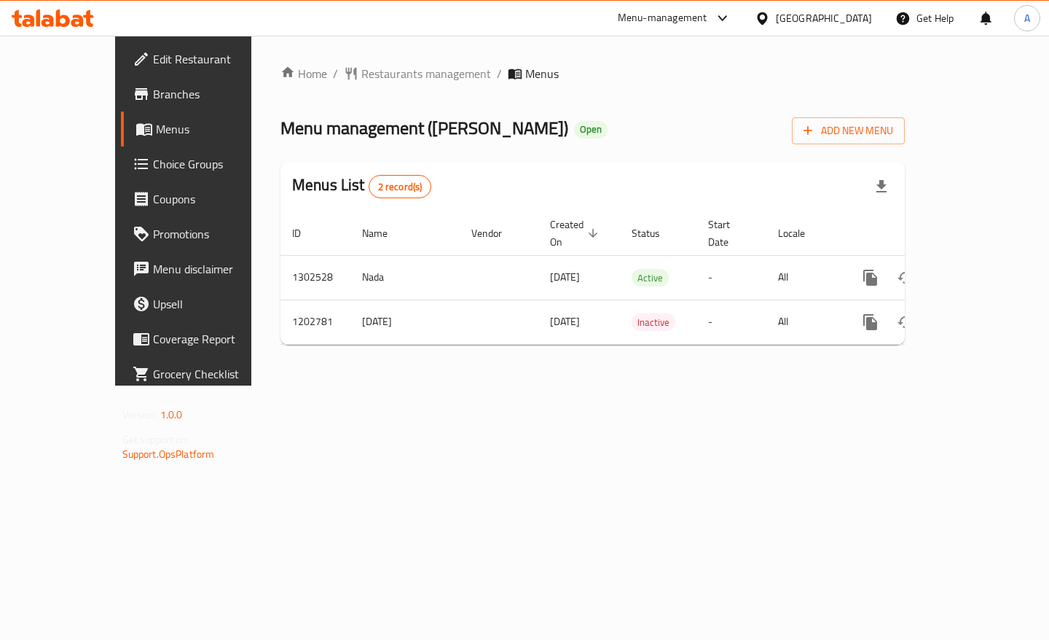
click at [902, 386] on div "Home / Restaurants management / Menus Menu management ( [PERSON_NAME] ) Open Ad…" at bounding box center [592, 211] width 683 height 350
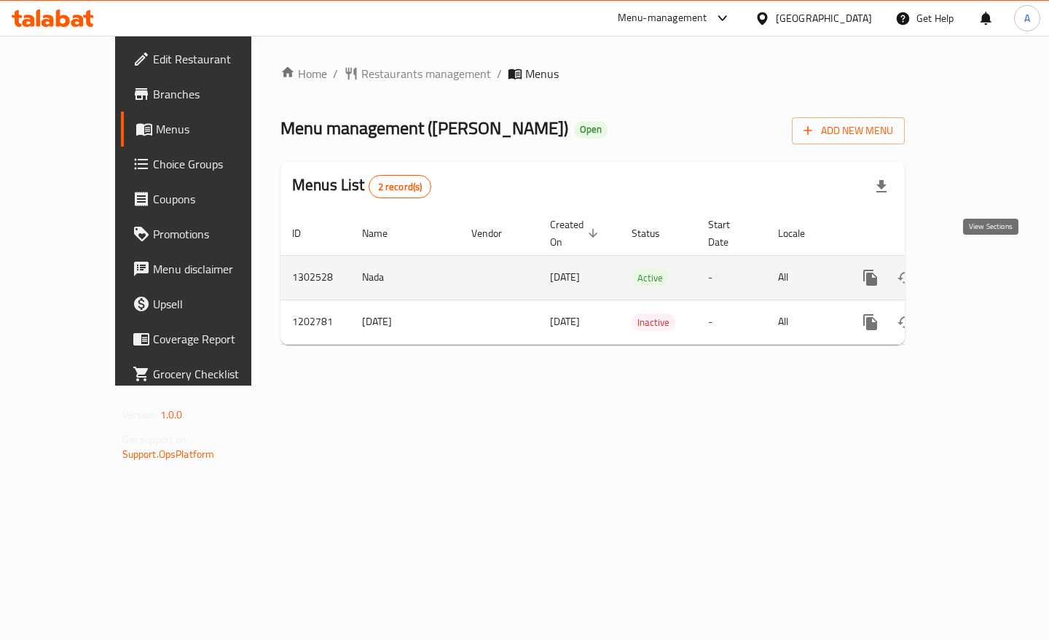
click at [985, 269] on icon "enhanced table" at bounding box center [975, 277] width 17 height 17
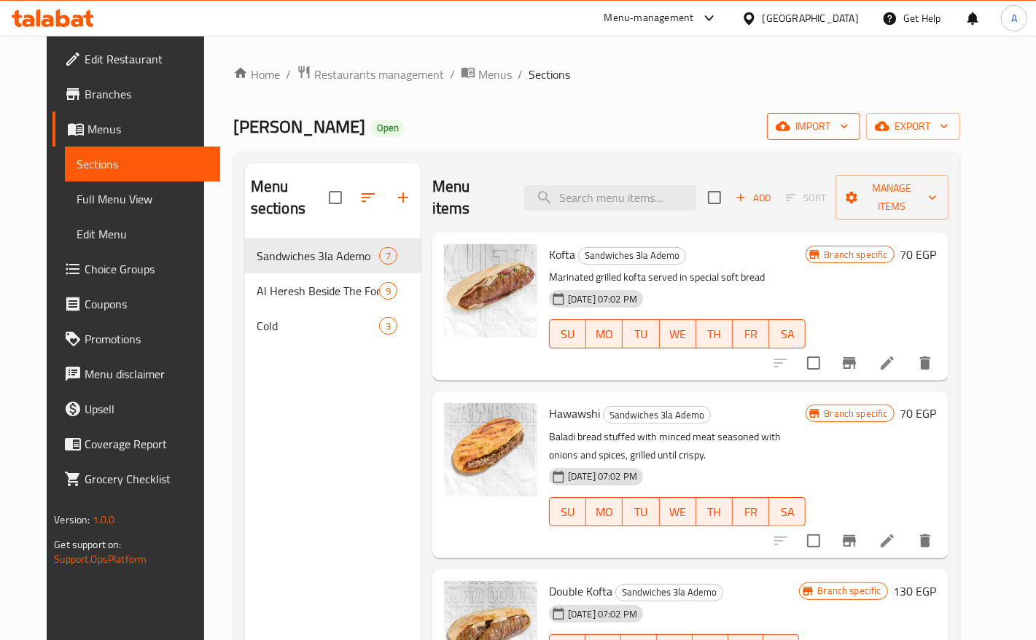
drag, startPoint x: 875, startPoint y: 60, endPoint x: 882, endPoint y: 117, distance: 56.5
click at [875, 60] on div "Home / Restaurants management / Menus / Sections [PERSON_NAME] Open import expo…" at bounding box center [596, 440] width 785 height 808
click at [904, 179] on span "Manage items" at bounding box center [892, 197] width 90 height 36
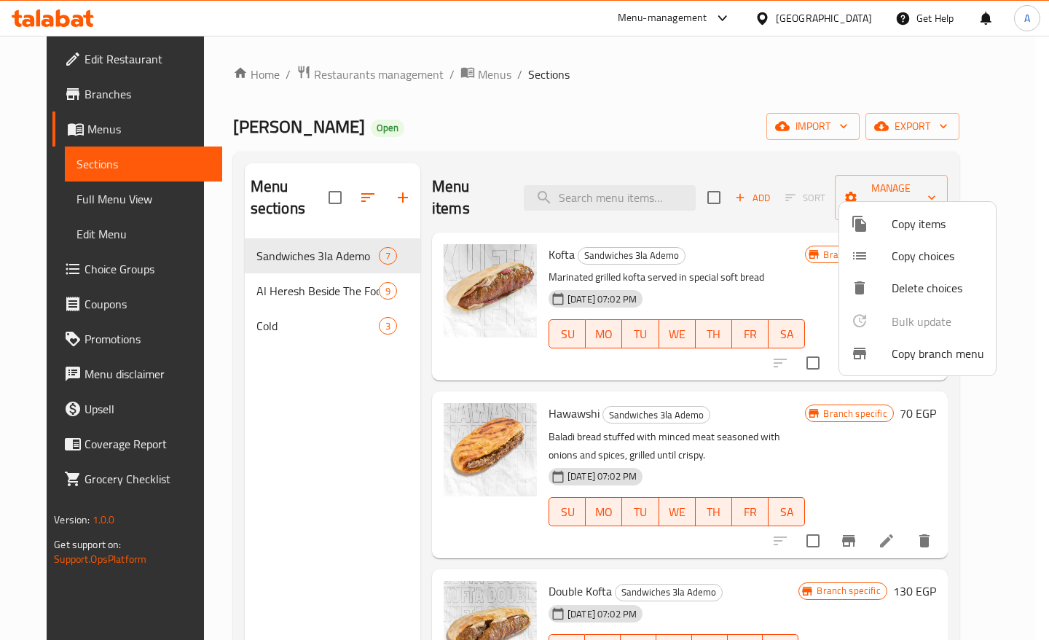
click at [886, 361] on div at bounding box center [871, 353] width 41 height 17
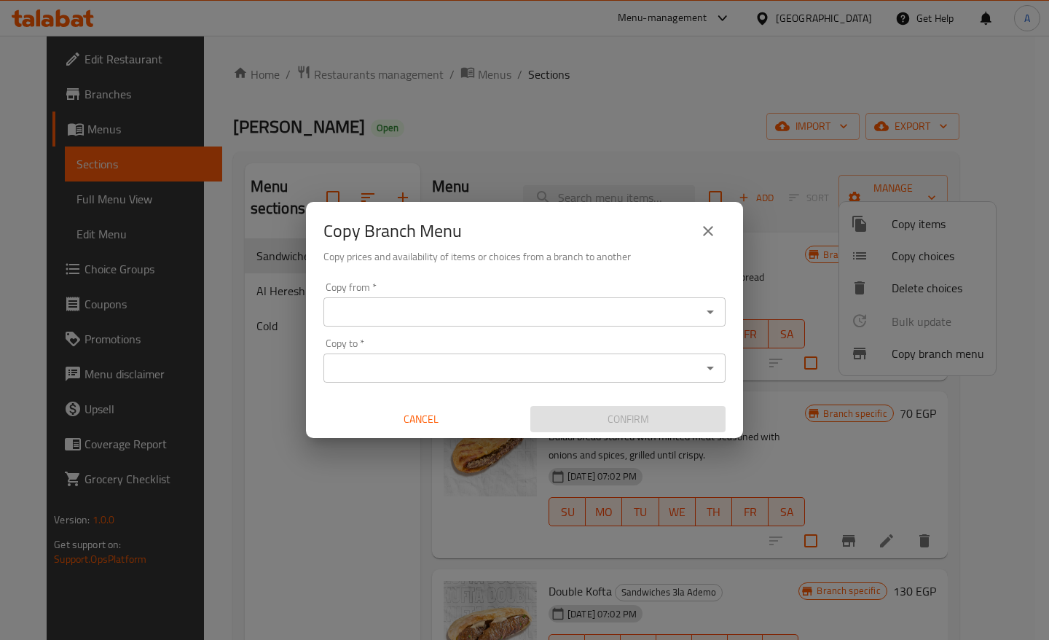
click at [700, 312] on button "Open" at bounding box center [710, 312] width 20 height 20
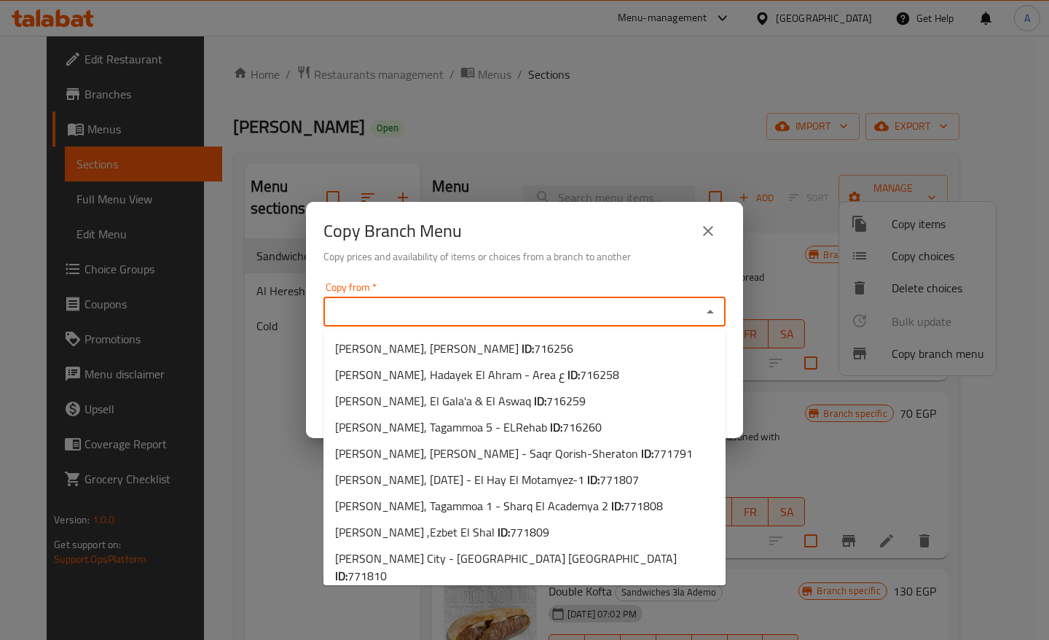
click at [551, 297] on div "Copy from *" at bounding box center [525, 311] width 402 height 29
paste input "[PERSON_NAME], Tagammoa 5 - North Investors Extension"
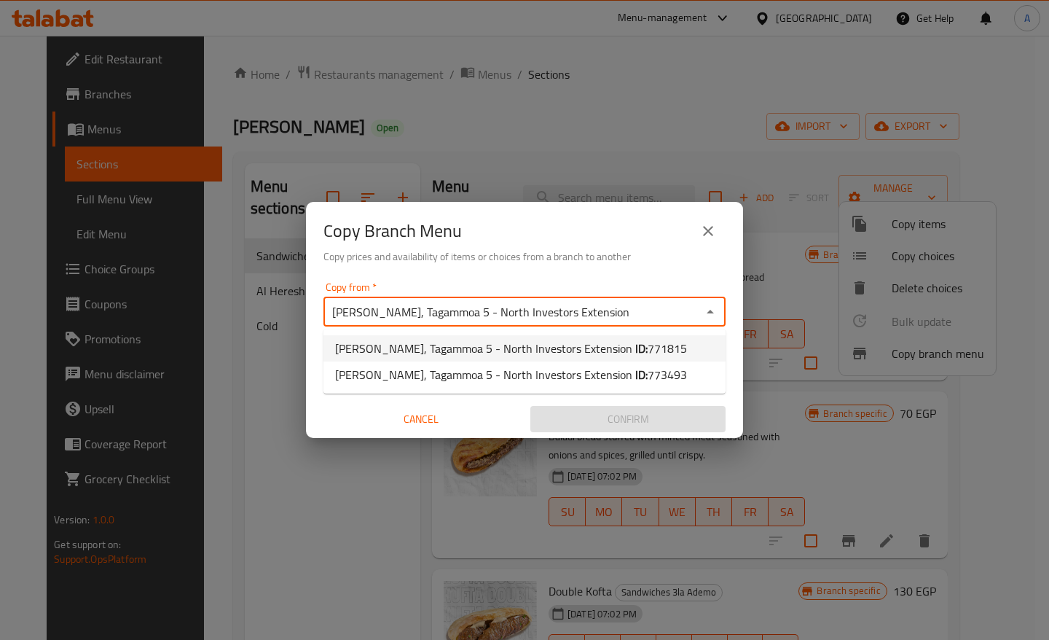
click at [648, 355] on span "771815" at bounding box center [667, 348] width 39 height 22
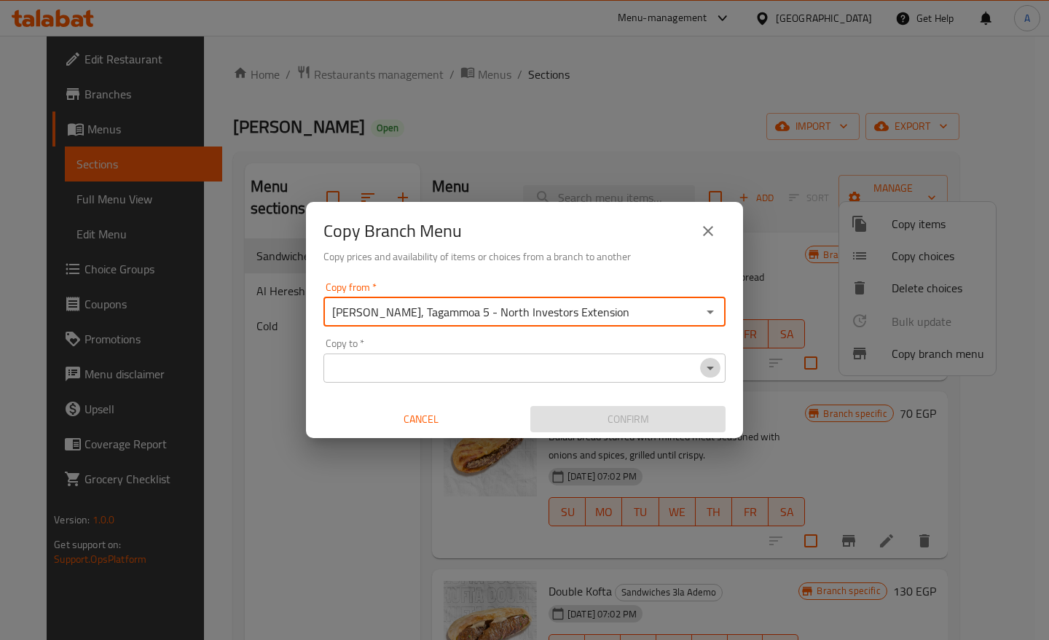
click at [711, 369] on icon "Open" at bounding box center [710, 369] width 7 height 4
type input "[PERSON_NAME], Tagammoa 5 - North Investors Extension"
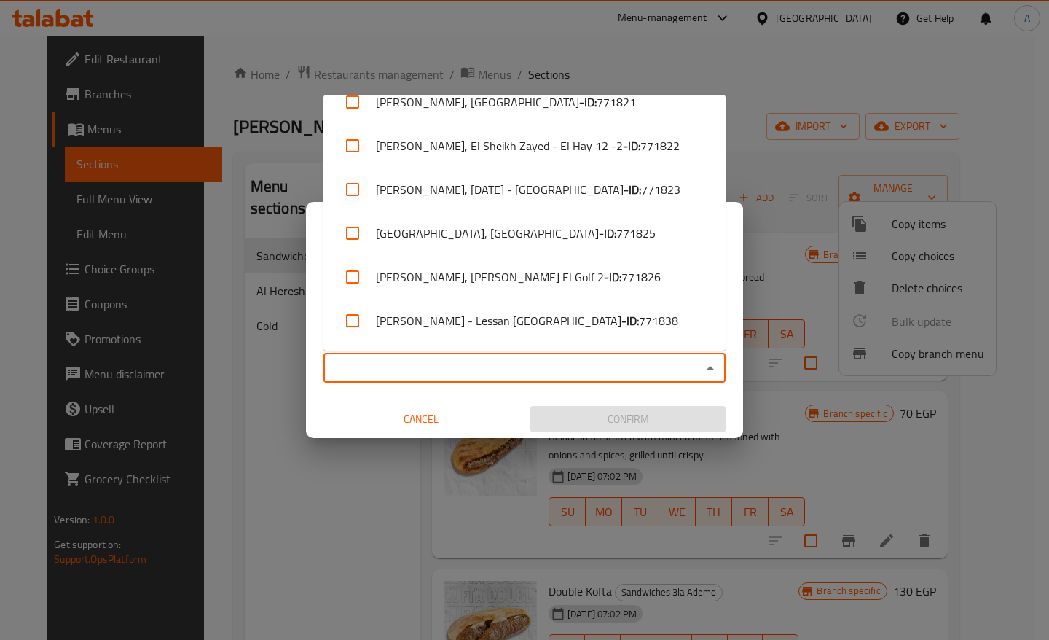
scroll to position [1022, 0]
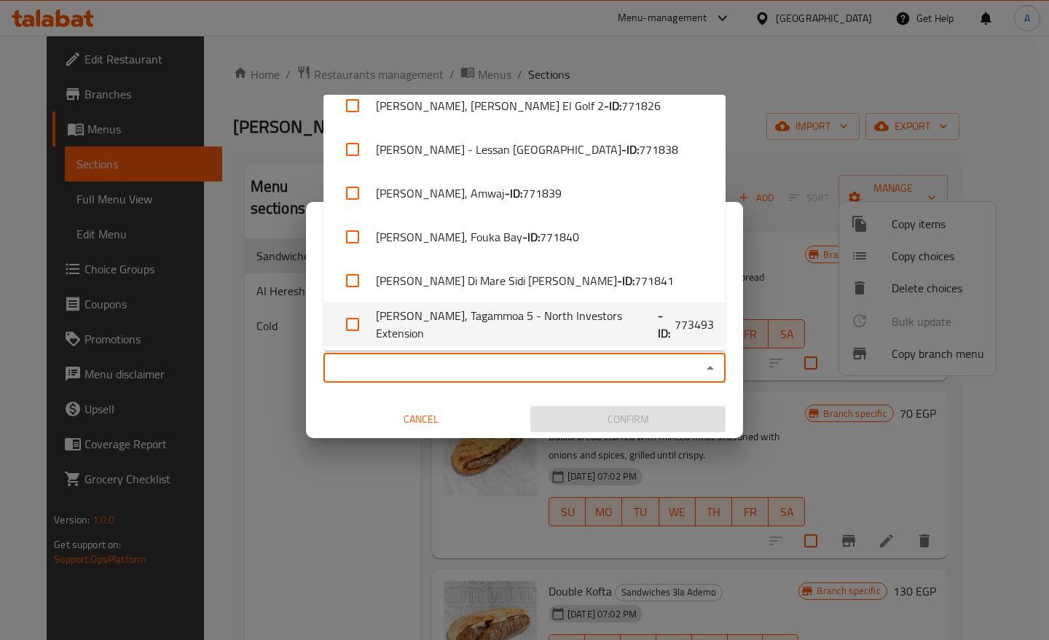
click at [566, 329] on li "[PERSON_NAME], Tagammoa 5 - North Investors Extension - ID: 773493" at bounding box center [525, 324] width 402 height 44
checkbox input "true"
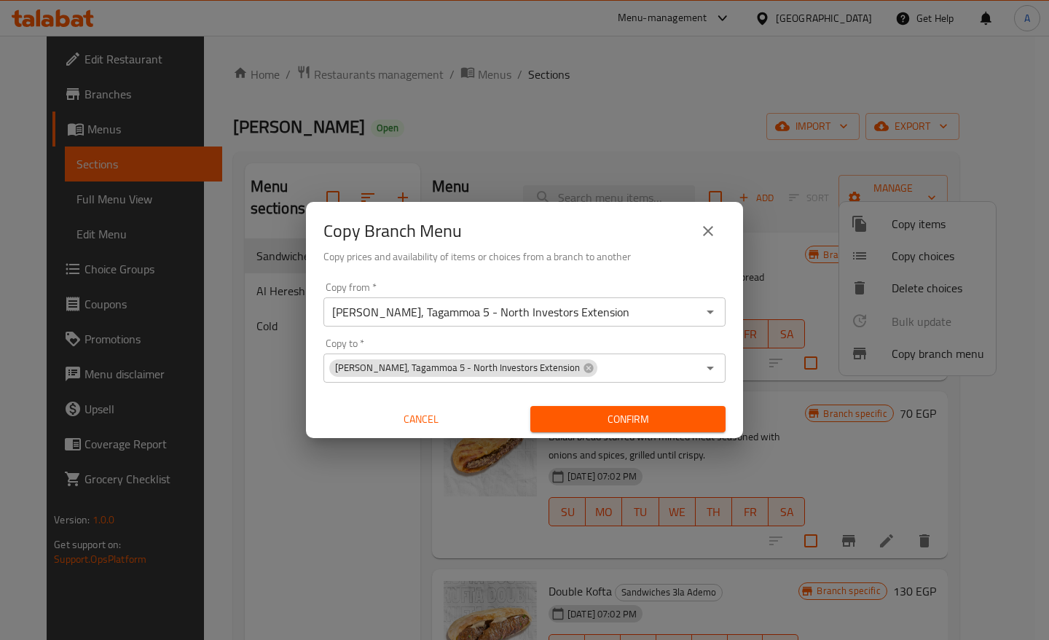
click at [738, 350] on div "Copy from   * [PERSON_NAME], Tagammoa 5 - North Investors Extension Copy from *…" at bounding box center [524, 357] width 437 height 163
click at [636, 410] on span "Confirm" at bounding box center [628, 419] width 172 height 18
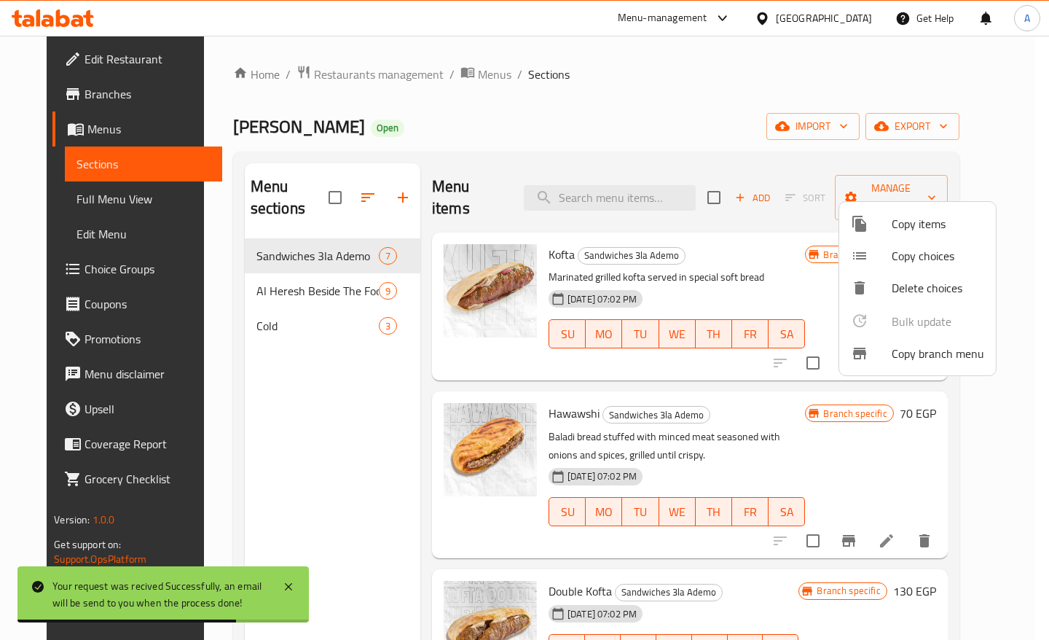
click at [963, 129] on div at bounding box center [524, 320] width 1049 height 640
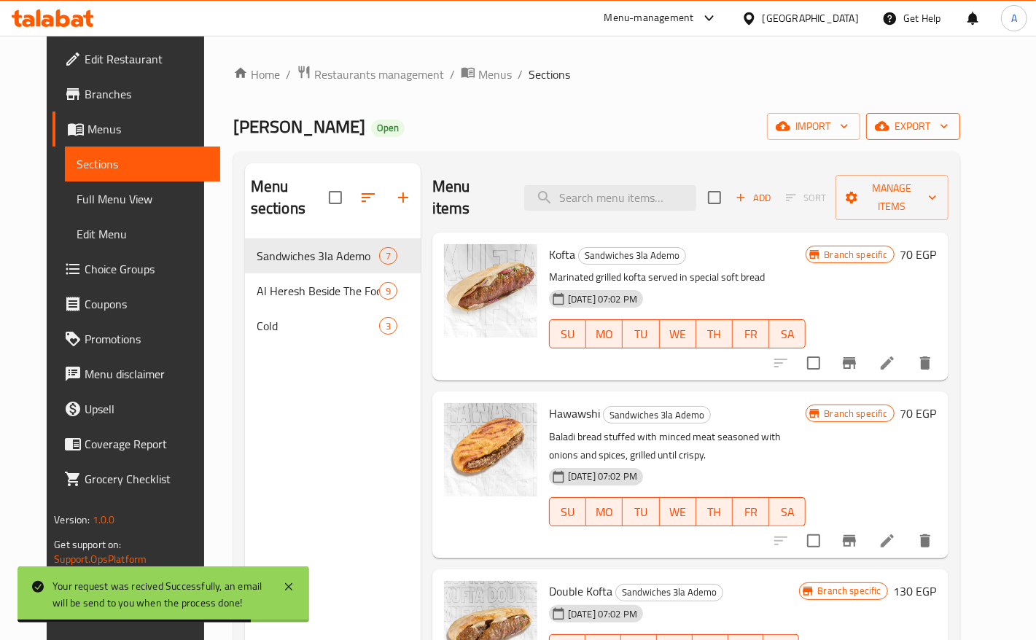
click at [945, 125] on span "export" at bounding box center [912, 126] width 71 height 18
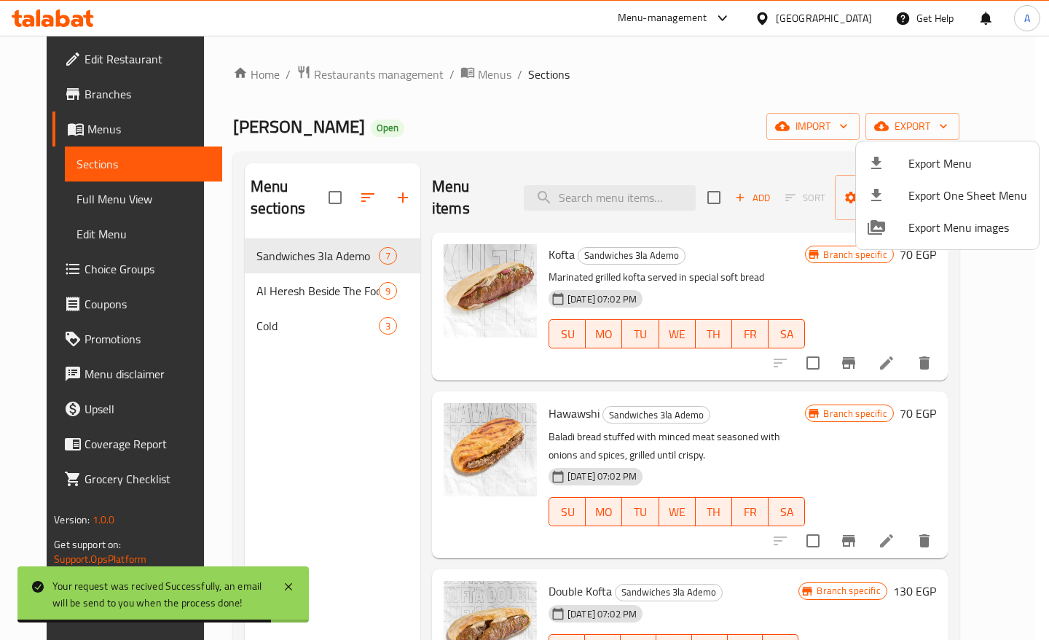
click at [936, 143] on ul "Export Menu Export One Sheet Menu Export Menu images" at bounding box center [947, 195] width 183 height 108
click at [916, 158] on span "Export Menu" at bounding box center [968, 163] width 119 height 17
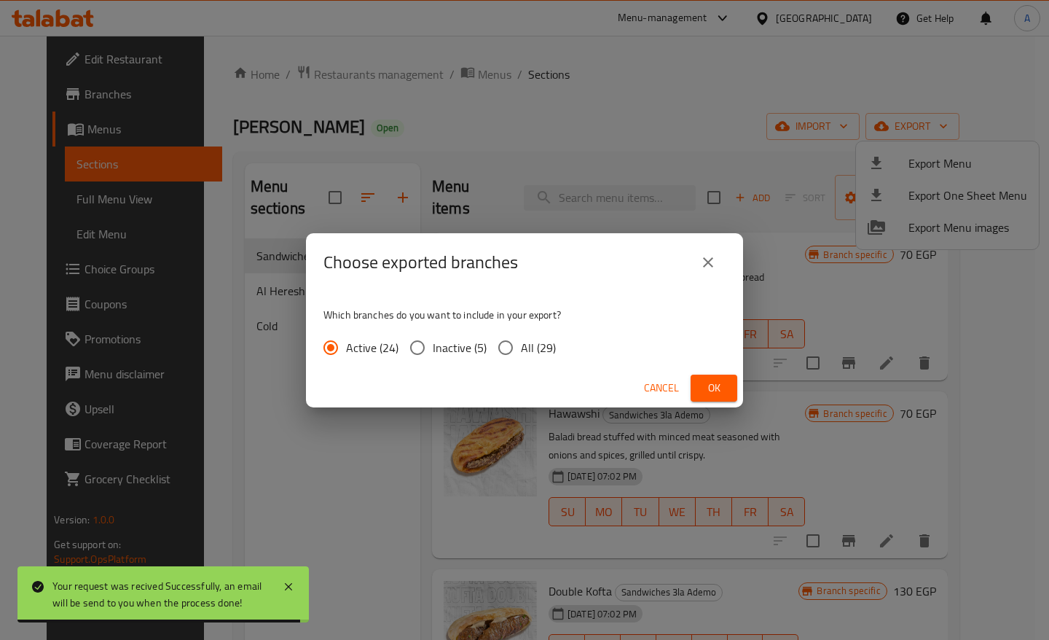
click at [508, 341] on input "All (29)" at bounding box center [505, 347] width 31 height 31
radio input "true"
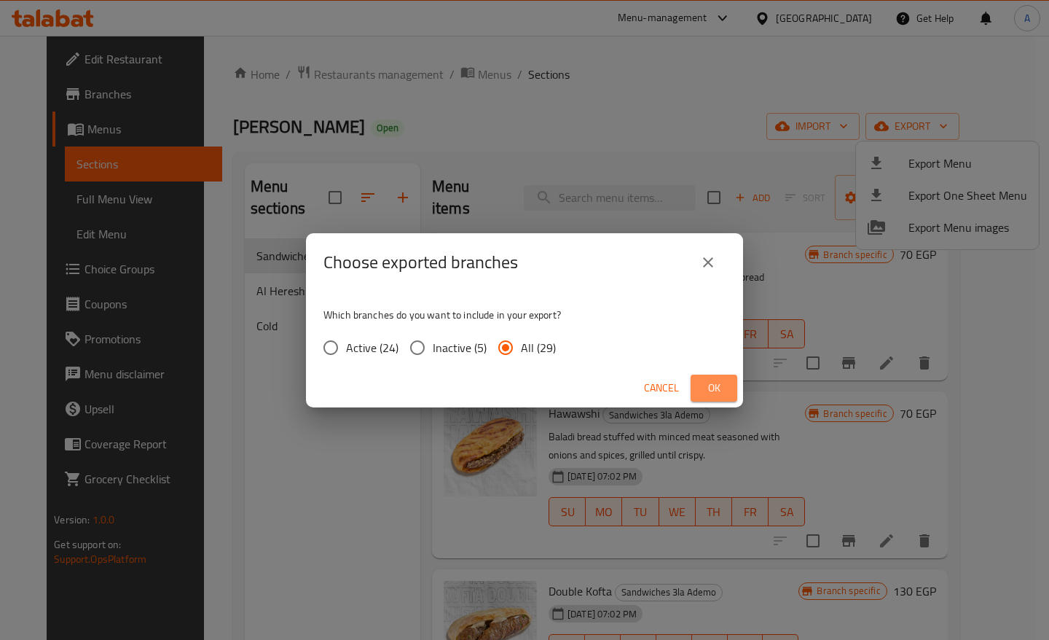
click at [721, 390] on span "Ok" at bounding box center [714, 388] width 23 height 18
